Goal: Use online tool/utility: Utilize a website feature to perform a specific function

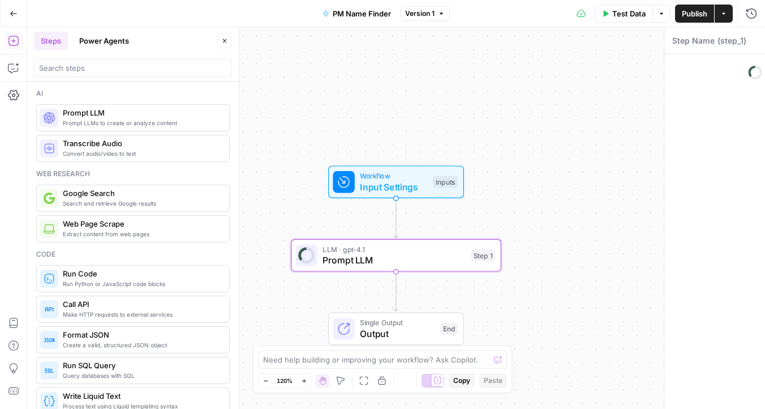
type textarea "Prompt LLM"
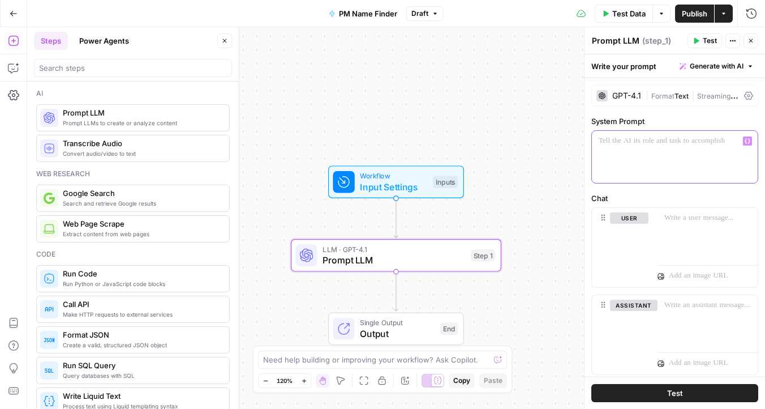
click at [645, 177] on div at bounding box center [675, 157] width 166 height 52
click at [635, 162] on div "To enrich screen reader interactions, please activate Accessibility in Grammarl…" at bounding box center [675, 157] width 166 height 52
drag, startPoint x: 685, startPoint y: 142, endPoint x: 685, endPoint y: 162, distance: 20.4
click at [685, 162] on div "**********" at bounding box center [675, 157] width 166 height 52
click at [678, 225] on div at bounding box center [708, 234] width 100 height 52
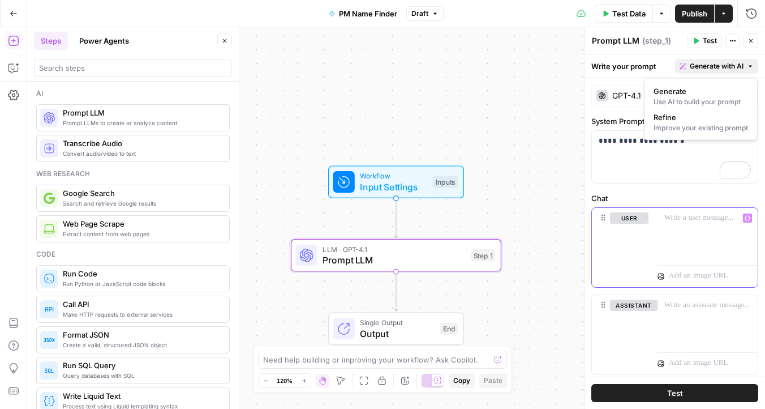
click at [728, 65] on span "Generate with AI" at bounding box center [717, 66] width 54 height 10
click at [677, 170] on div "**********" at bounding box center [675, 157] width 166 height 52
click at [749, 93] on icon at bounding box center [749, 95] width 9 height 9
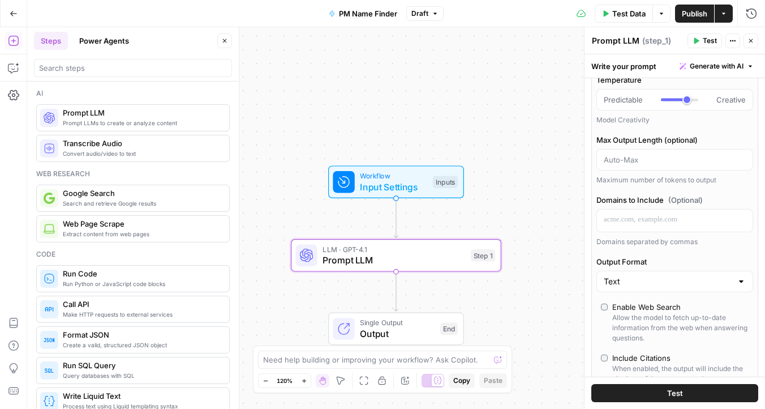
scroll to position [163, 0]
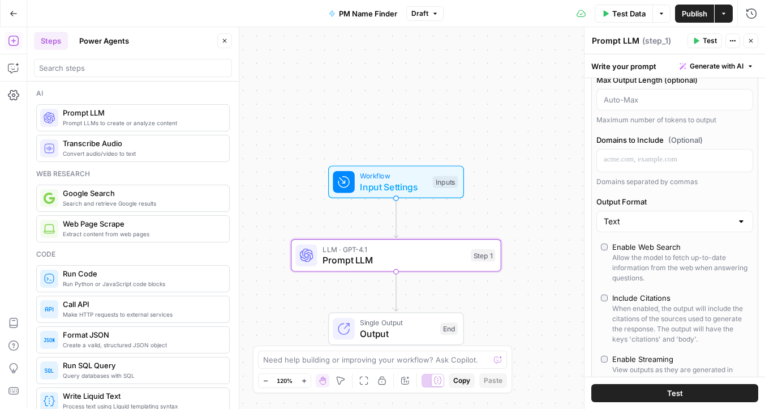
click at [675, 249] on div "Enable Web Search" at bounding box center [647, 246] width 69 height 11
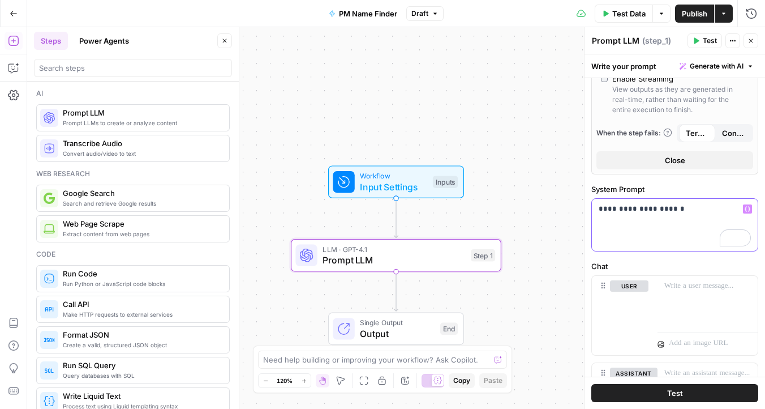
click at [689, 215] on div "**********" at bounding box center [675, 225] width 166 height 52
click at [390, 183] on span "Input Settings" at bounding box center [393, 187] width 67 height 14
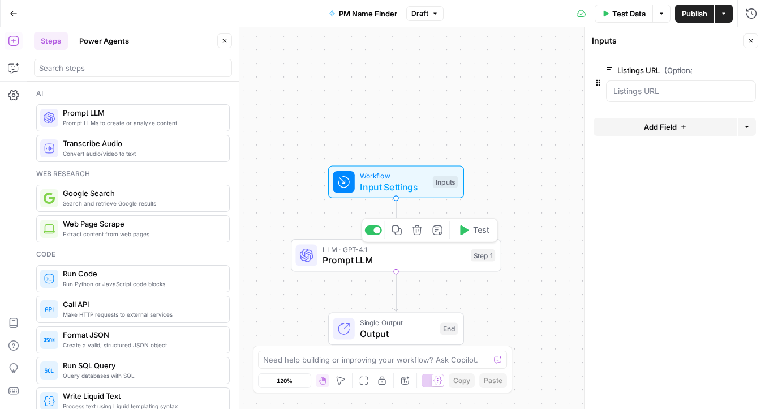
click at [429, 264] on span "Prompt LLM" at bounding box center [394, 260] width 143 height 14
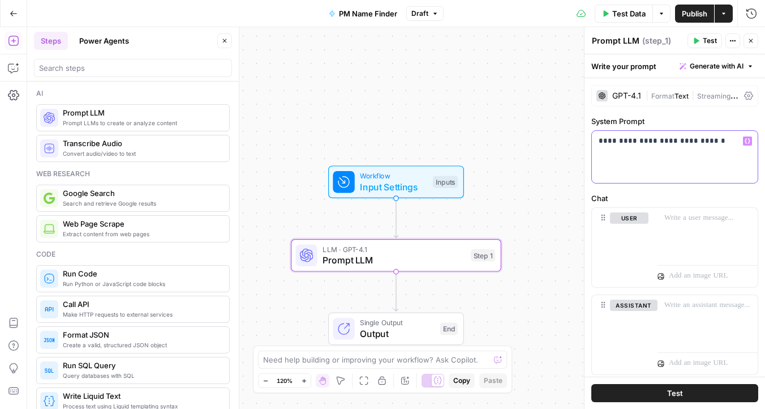
click at [716, 153] on div "**********" at bounding box center [675, 157] width 166 height 52
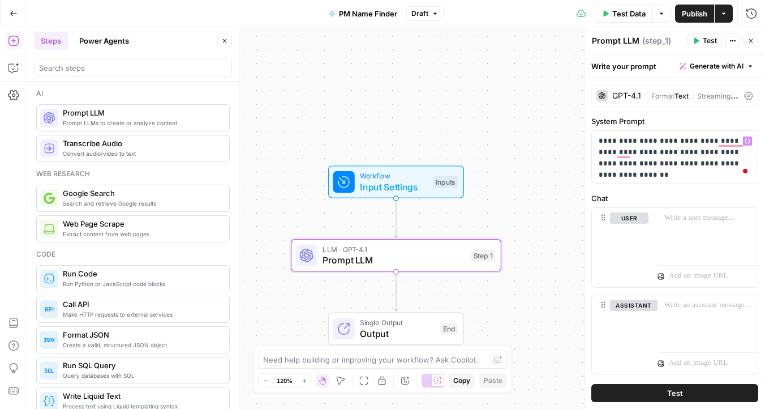
click at [657, 390] on button "Test" at bounding box center [675, 393] width 167 height 18
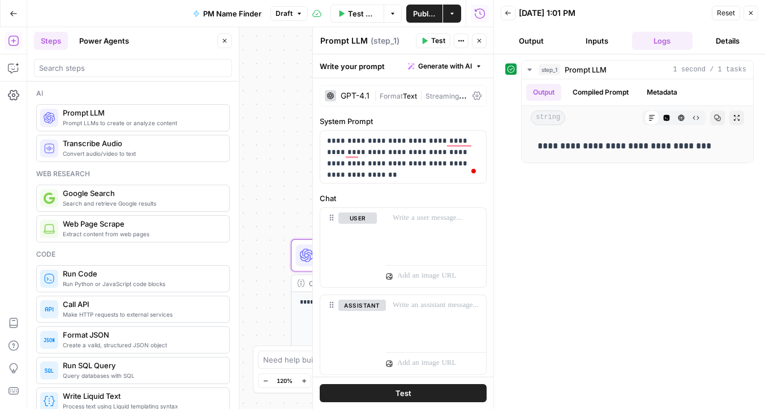
click at [283, 203] on div "**********" at bounding box center [260, 218] width 467 height 382
click at [756, 15] on button "Close" at bounding box center [751, 13] width 15 height 15
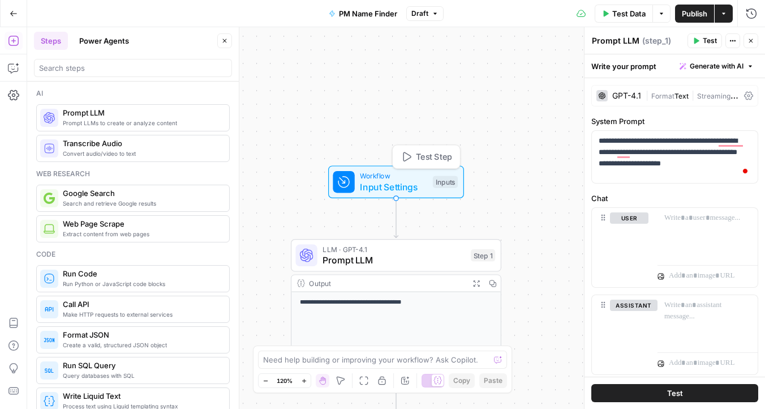
click at [399, 177] on span "Workflow" at bounding box center [393, 175] width 67 height 11
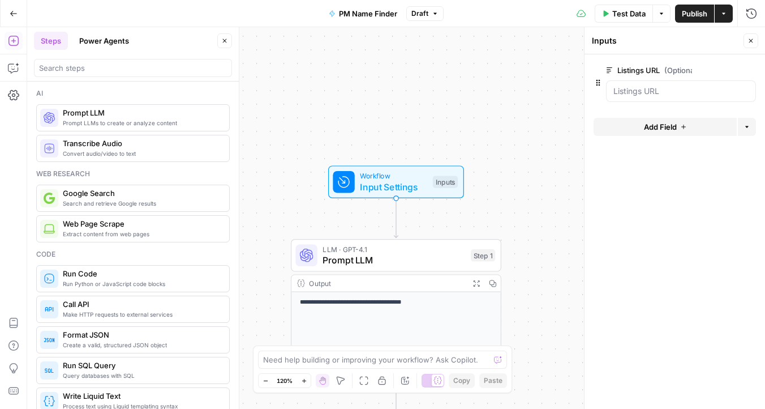
click at [720, 69] on span "edit field" at bounding box center [713, 70] width 25 height 9
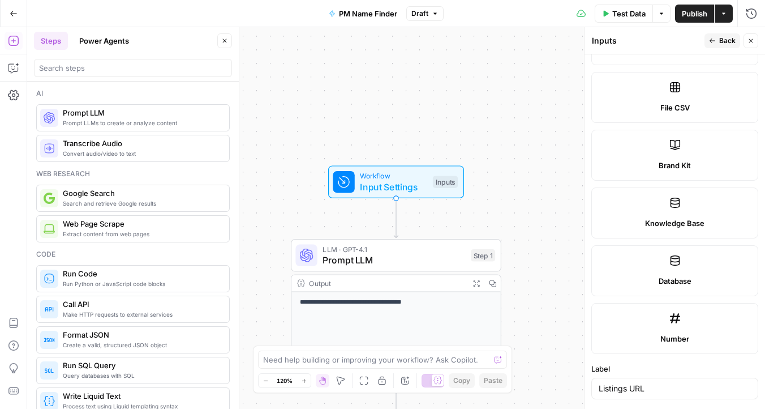
scroll to position [703, 0]
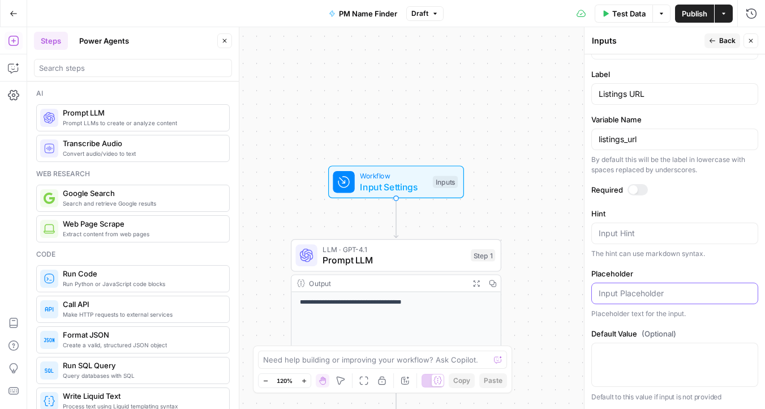
click at [628, 293] on input "Placeholder" at bounding box center [675, 293] width 152 height 11
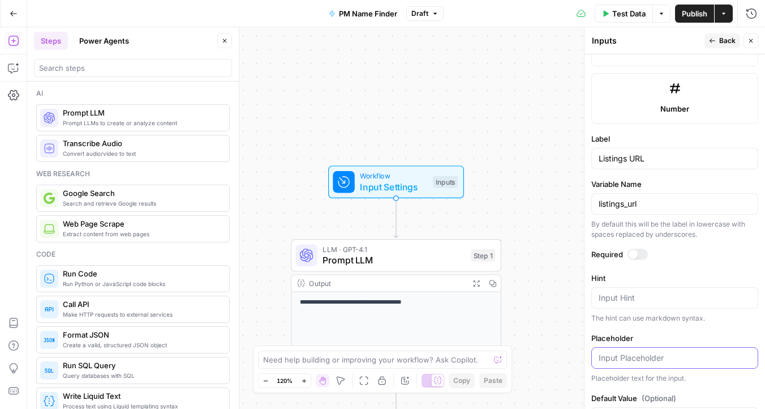
scroll to position [701, 0]
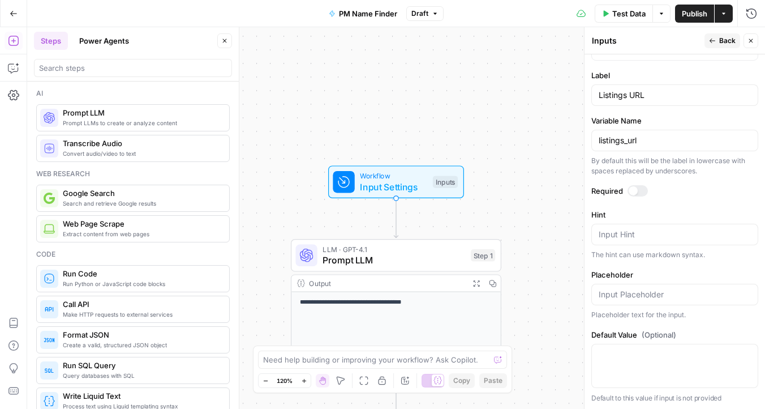
click at [631, 197] on div "Required" at bounding box center [675, 192] width 167 height 15
click at [640, 194] on div at bounding box center [638, 190] width 20 height 11
click at [644, 349] on textarea "Default Value" at bounding box center [675, 353] width 152 height 11
click at [612, 350] on textarea "Default Value" at bounding box center [675, 353] width 152 height 11
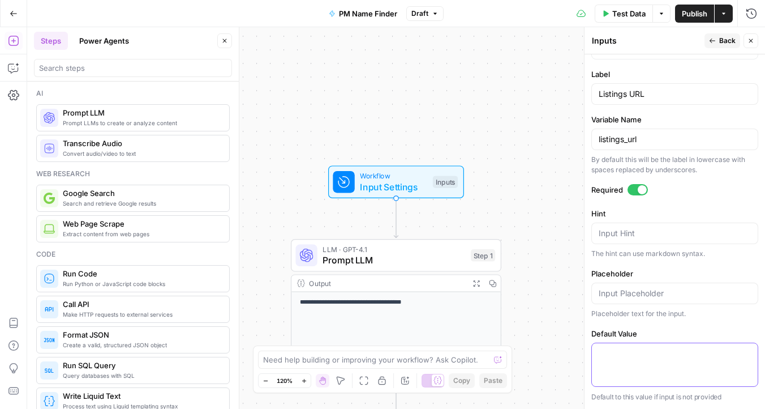
paste textarea "[URL][DOMAIN_NAME]"
type textarea "[URL][DOMAIN_NAME]"
click at [631, 16] on span "Test Data" at bounding box center [629, 13] width 33 height 11
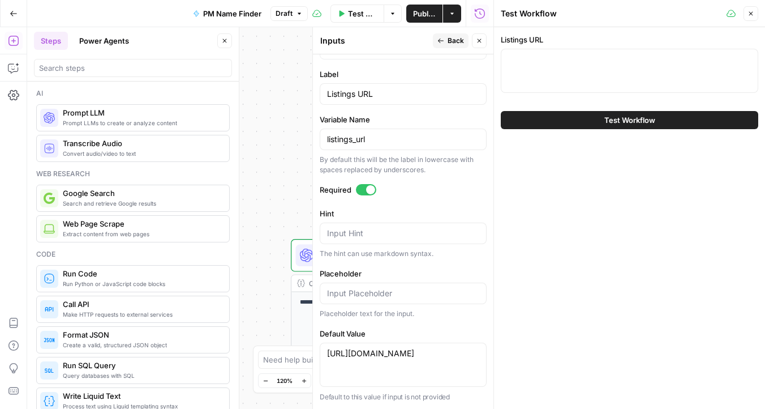
click at [600, 125] on button "Test Workflow" at bounding box center [630, 120] width 258 height 18
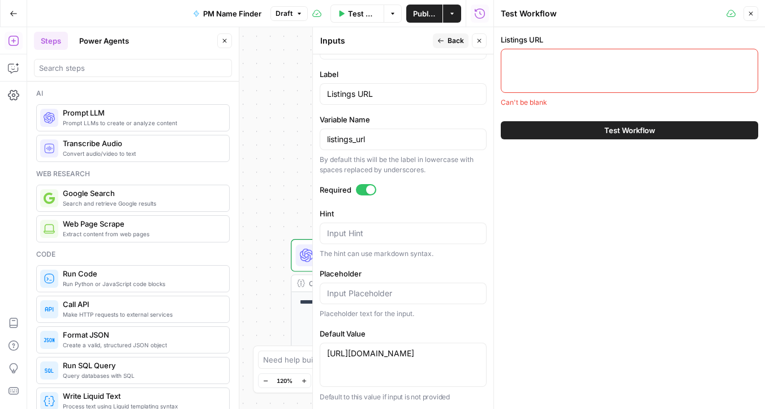
click at [571, 70] on div at bounding box center [630, 71] width 258 height 44
paste textarea "[URL][DOMAIN_NAME]"
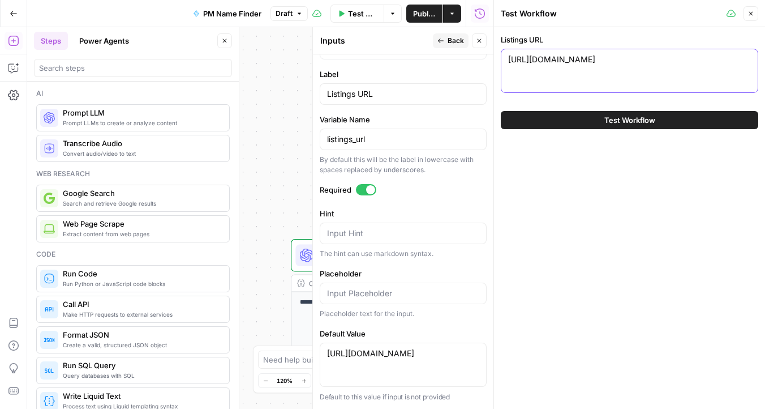
type textarea "[URL][DOMAIN_NAME]"
click at [559, 115] on button "Test Workflow" at bounding box center [630, 120] width 258 height 18
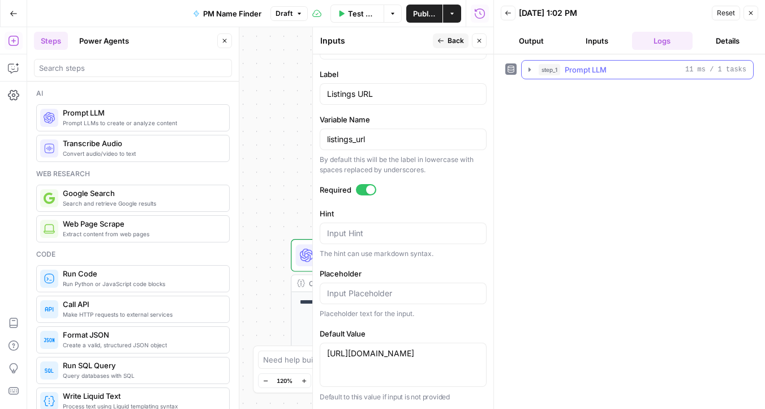
click at [531, 70] on icon "button" at bounding box center [529, 69] width 9 height 9
